Goal: Navigation & Orientation: Find specific page/section

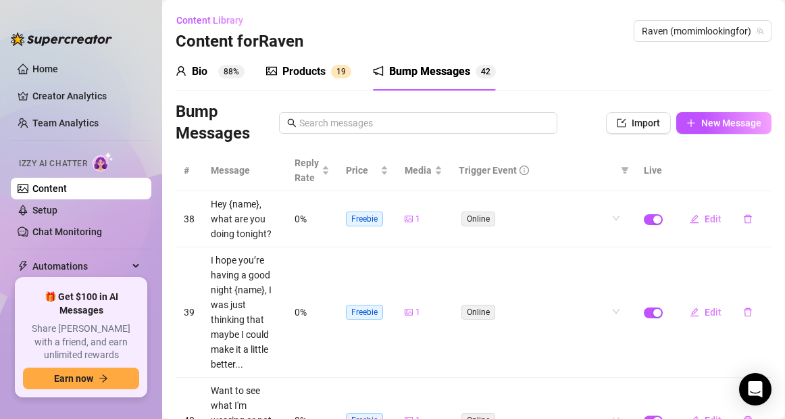
click at [296, 68] on div "Products" at bounding box center [304, 72] width 43 height 16
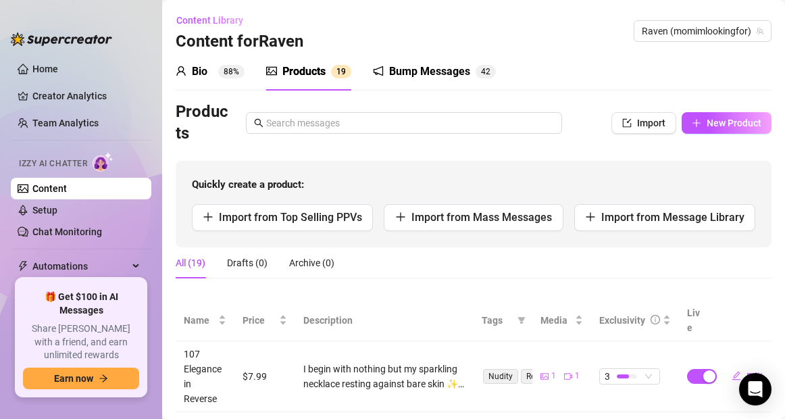
click at [437, 76] on div "Bump Messages" at bounding box center [429, 72] width 81 height 16
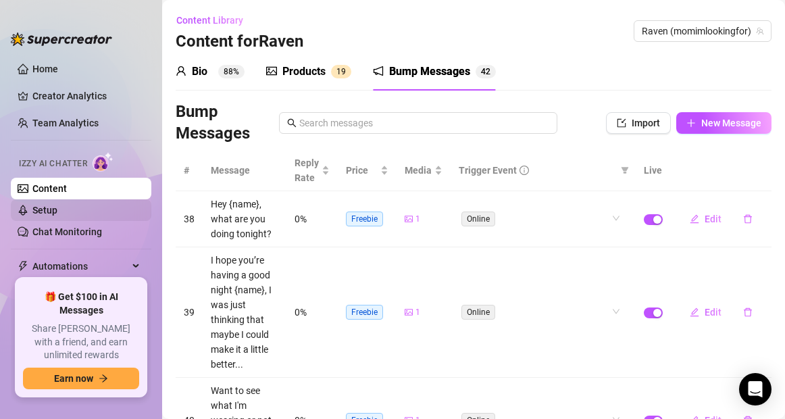
click at [40, 209] on link "Setup" at bounding box center [44, 210] width 25 height 11
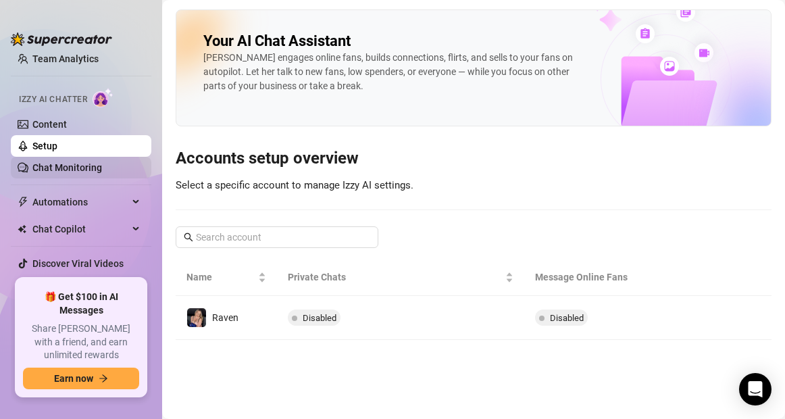
scroll to position [85, 0]
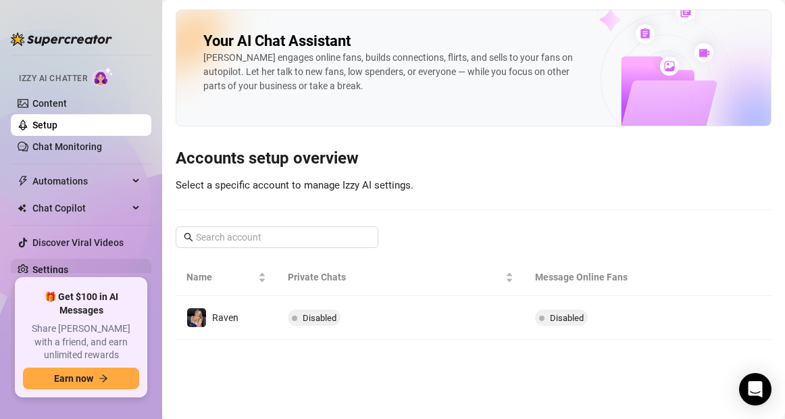
click at [57, 272] on link "Settings" at bounding box center [50, 269] width 36 height 11
